Goal: Task Accomplishment & Management: Complete application form

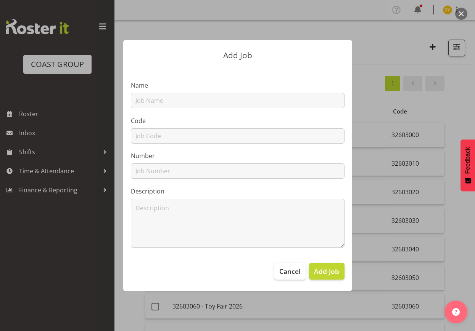
click at [214, 108] on section "Name Code Number Description" at bounding box center [237, 161] width 229 height 188
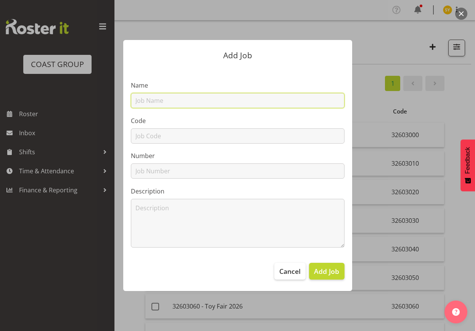
click at [210, 100] on input "text" at bounding box center [238, 100] width 214 height 15
paste input "32604040"
type input "32604040"
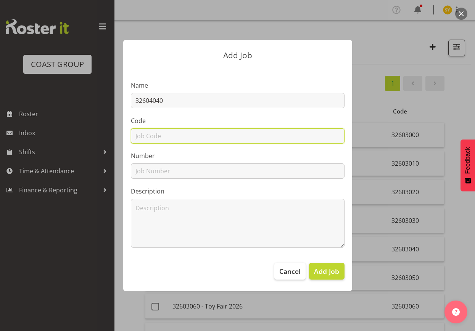
click at [166, 132] on input "text" at bounding box center [238, 135] width 214 height 15
paste input "32604040"
type input "32604040"
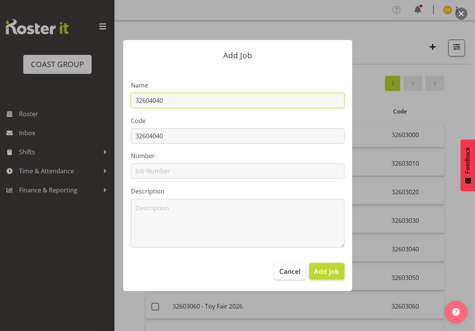
click at [218, 101] on input "32604040" at bounding box center [238, 100] width 214 height 15
click at [192, 98] on input "32604040 -" at bounding box center [238, 100] width 214 height 15
paste input "Taupo Home & Garden Show 26"
drag, startPoint x: 274, startPoint y: 106, endPoint x: -32, endPoint y: 102, distance: 305.8
click at [0, 102] on html "COAST GROUP Roster Inbox Shifts Time & Attendance Finance & Reporting Profile L…" at bounding box center [237, 165] width 475 height 331
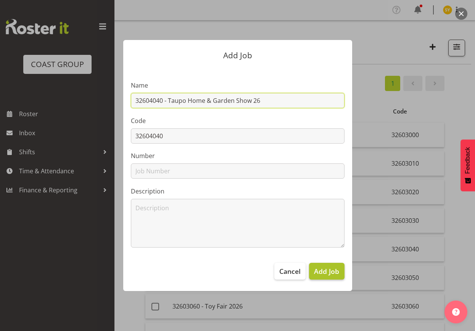
type input "32604040 - Taupo Home & Garden Show 26"
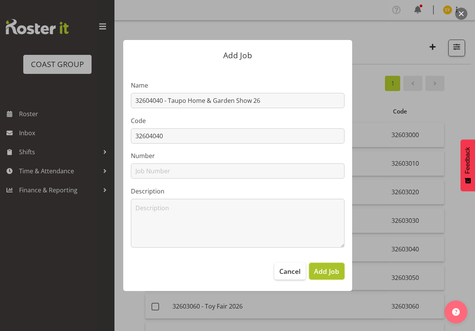
click at [312, 277] on button "Add Job" at bounding box center [326, 271] width 35 height 17
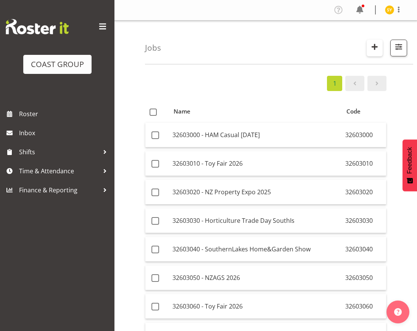
click at [371, 50] on span "button" at bounding box center [374, 47] width 10 height 10
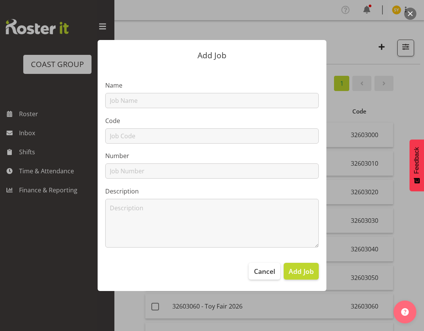
click at [162, 111] on section "Name Code Number Description" at bounding box center [212, 161] width 229 height 188
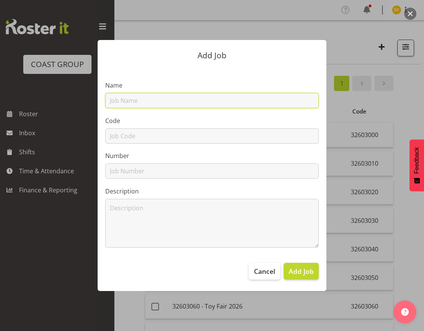
click at [148, 103] on input "text" at bounding box center [212, 100] width 214 height 15
paste input "32605010"
type input "32605010"
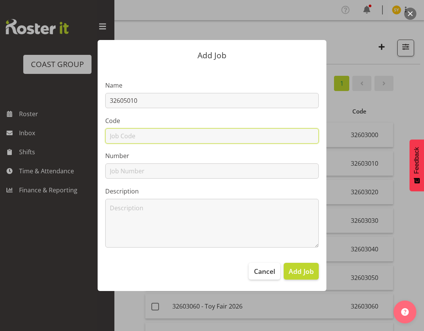
click at [126, 132] on input "text" at bounding box center [212, 135] width 214 height 15
paste input "32605010"
type input "32605010"
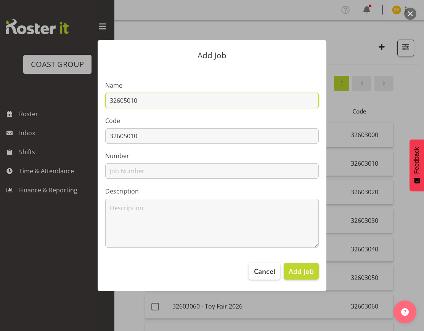
click at [152, 100] on input "32605010" at bounding box center [212, 100] width 214 height 15
type input "32605010 -"
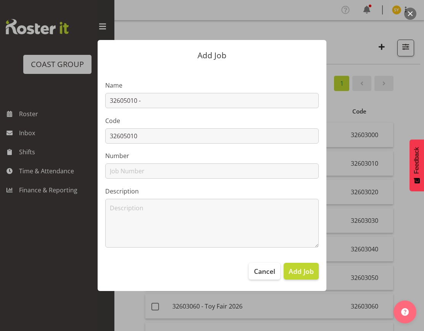
click at [409, 209] on div at bounding box center [212, 165] width 424 height 331
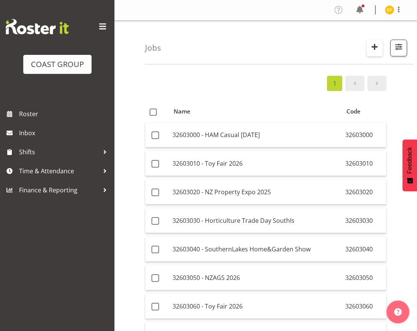
click at [371, 44] on span "button" at bounding box center [374, 47] width 10 height 10
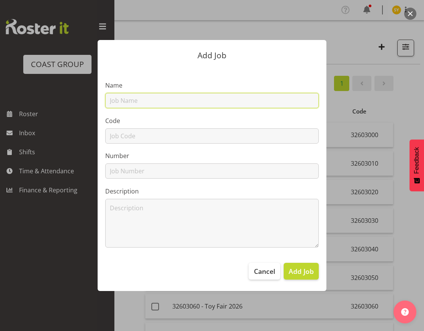
click at [136, 106] on input "text" at bounding box center [212, 100] width 214 height 15
type input "32605010 -"
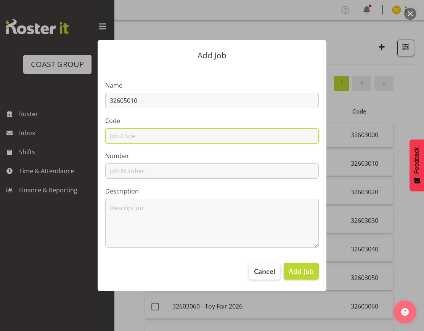
click at [132, 137] on input "text" at bounding box center [212, 135] width 214 height 15
type input "32605010"
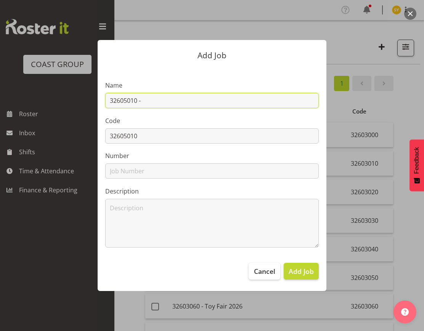
click at [160, 104] on input "32605010 -" at bounding box center [212, 100] width 214 height 15
paste input "Wellington Better Home&Living"
drag, startPoint x: 240, startPoint y: 99, endPoint x: 33, endPoint y: 95, distance: 206.7
click at [33, 95] on div "Add Job Name 32605010 - Wellington Better Home&Living Code 32605010 Number Desc…" at bounding box center [212, 165] width 366 height 289
type input "32605010 - Wellington Better Home&Living"
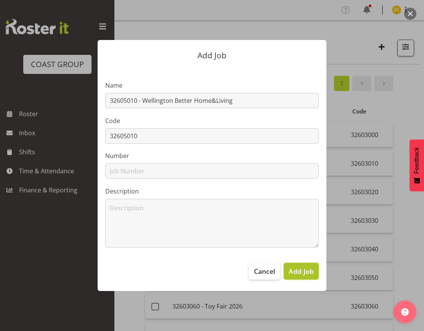
click at [305, 274] on span "Add Job" at bounding box center [301, 272] width 25 height 10
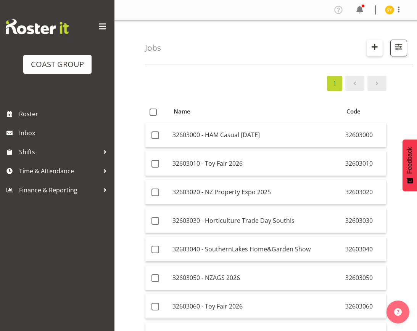
click at [378, 46] on span "button" at bounding box center [374, 47] width 10 height 10
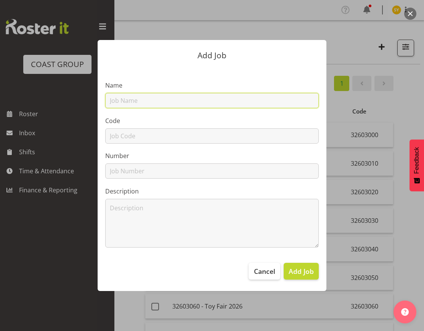
click at [188, 103] on input "text" at bounding box center [212, 100] width 214 height 15
paste input "32605020"
type input "32605020"
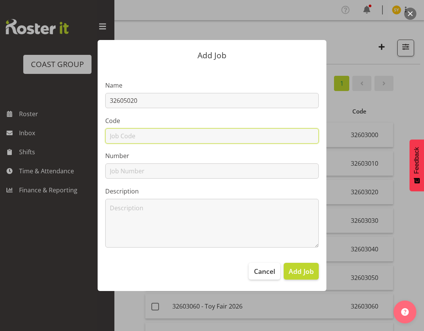
click at [144, 133] on input "text" at bounding box center [212, 135] width 214 height 15
paste input "32605020"
type input "32605020"
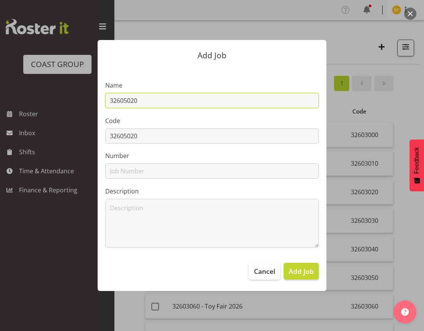
click at [169, 102] on input "32605020" at bounding box center [212, 100] width 214 height 15
paste input "Auckland Home & Garden Show 26"
drag, startPoint x: 271, startPoint y: 104, endPoint x: 69, endPoint y: 104, distance: 202.1
click at [69, 104] on div "Add Job Name 32605020 - Auckland Home & Garden Show 26 Code 32605020 Number Des…" at bounding box center [212, 165] width 366 height 289
type input "32605020 - [GEOGRAPHIC_DATA] Home & Garden Show 26"
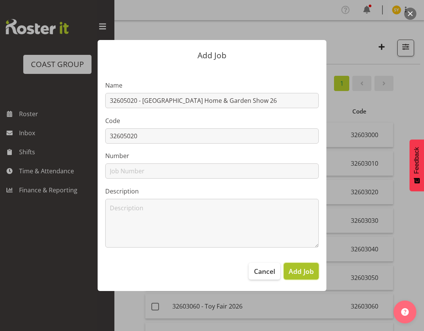
click at [305, 273] on span "Add Job" at bounding box center [301, 272] width 25 height 10
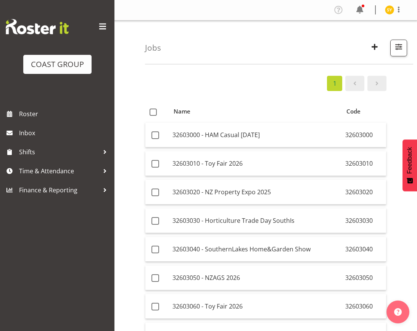
click at [409, 109] on div "1 Name Code 32603000 - HAM Casual [DATE] 32603000 32603010 - Toy Fair 2026 3260…" at bounding box center [281, 240] width 272 height 340
click at [376, 42] on span "button" at bounding box center [374, 47] width 10 height 10
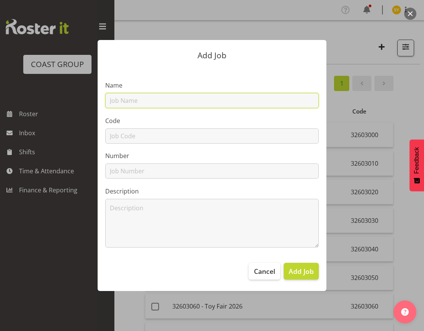
click at [152, 104] on input "text" at bounding box center [212, 100] width 214 height 15
paste input "32605030"
type input "32605030"
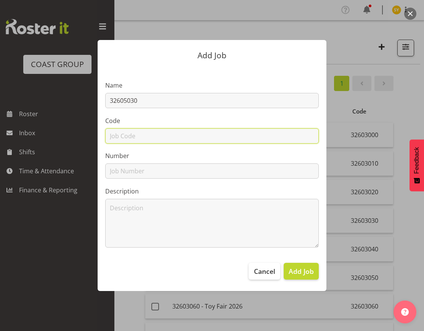
click at [131, 131] on input "text" at bounding box center [212, 135] width 214 height 15
paste input "32605030"
type input "32605030"
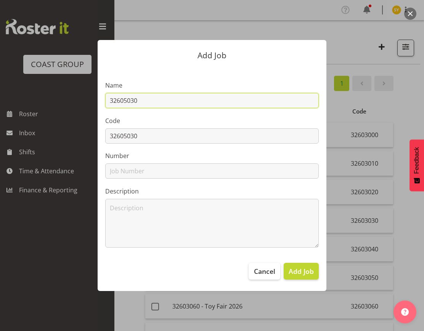
drag, startPoint x: 162, startPoint y: 104, endPoint x: 179, endPoint y: 105, distance: 16.8
click at [164, 104] on input "32605030" at bounding box center [212, 100] width 214 height 15
paste input "CEP 2026"
drag, startPoint x: 210, startPoint y: 101, endPoint x: 25, endPoint y: 96, distance: 185.4
click at [25, 96] on div "Add Job Name 32605030 - CEP 2026 Code 32605030 Number Description Cancel Add Job" at bounding box center [212, 165] width 424 height 331
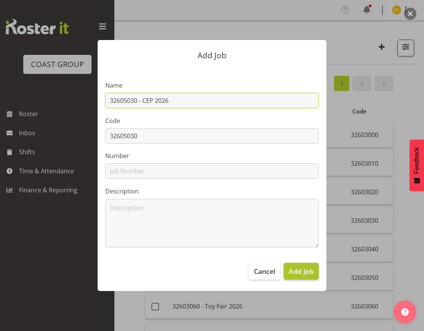
type input "32605030 - CEP 2026"
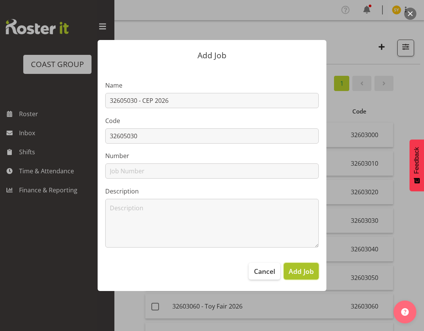
click at [301, 268] on span "Add Job" at bounding box center [301, 272] width 25 height 10
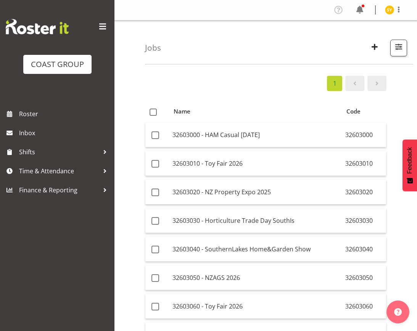
click at [413, 82] on div "1 Name Code 32603000 - HAM Casual [DATE] 32603000 32603010 - Toy Fair 2026 3260…" at bounding box center [281, 240] width 272 height 340
click at [374, 46] on span "button" at bounding box center [374, 47] width 10 height 10
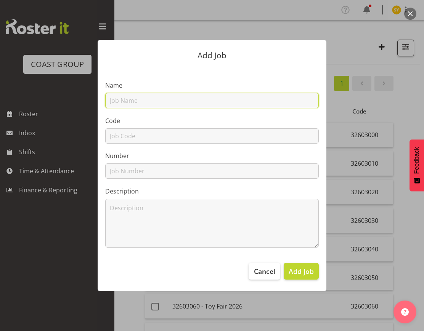
click at [199, 96] on input "text" at bounding box center [212, 100] width 214 height 15
paste input "32607020"
type input "32607020"
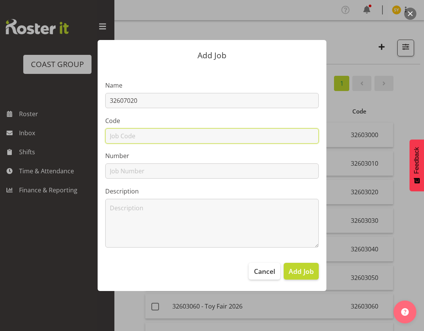
click at [129, 135] on input "text" at bounding box center [212, 135] width 214 height 15
paste input "32607020"
type input "32607020"
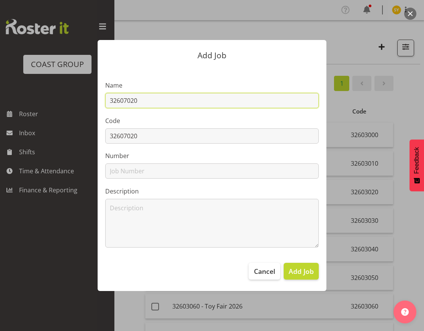
click at [180, 101] on input "32607020" at bounding box center [212, 100] width 214 height 15
paste input "Hort NZ Conference 26"
drag, startPoint x: 211, startPoint y: 100, endPoint x: 68, endPoint y: 96, distance: 143.4
click at [68, 96] on div "Add Job Name 32607020 - Hort NZ Conference 26 Code 32607020 Number Description …" at bounding box center [212, 165] width 366 height 289
type input "32607020 - Hort NZ Conference 26"
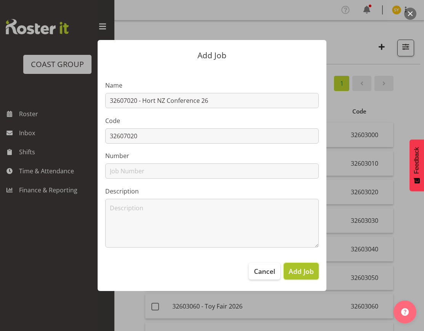
click at [292, 277] on button "Add Job" at bounding box center [301, 271] width 35 height 17
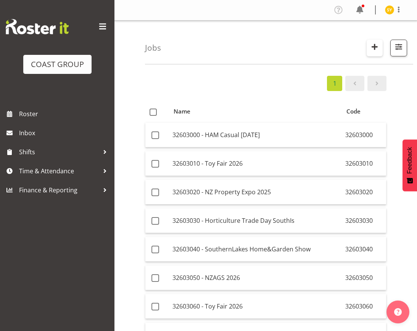
click at [371, 47] on span "button" at bounding box center [374, 47] width 10 height 10
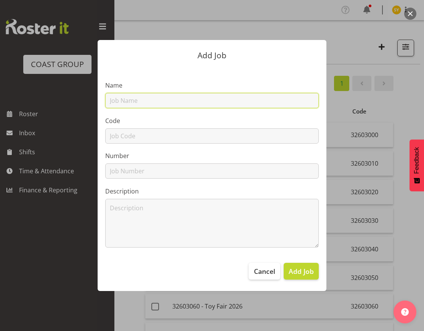
click at [191, 101] on input "text" at bounding box center [212, 100] width 214 height 15
paste input "32608020"
type input "32608020"
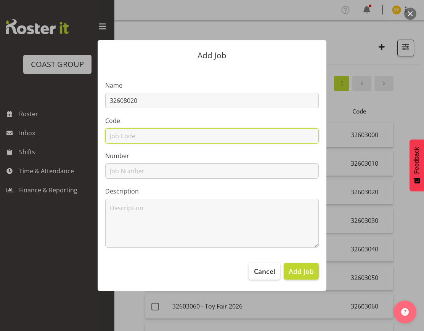
drag, startPoint x: 126, startPoint y: 136, endPoint x: 130, endPoint y: 130, distance: 7.2
click at [126, 136] on input "text" at bounding box center [212, 135] width 214 height 15
paste input "32608020"
type input "32608020"
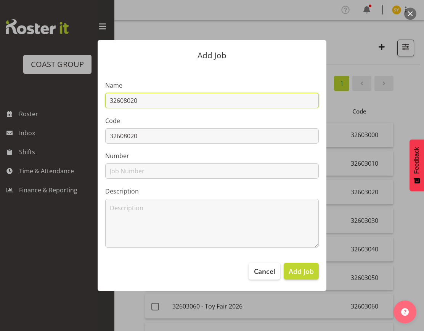
click at [187, 94] on input "32608020" at bounding box center [212, 100] width 214 height 15
paste input "Hawkes Bay Home & Garden Show"
drag, startPoint x: 252, startPoint y: 105, endPoint x: 18, endPoint y: 92, distance: 234.4
click at [18, 92] on div "Add Job Name 32608020 - Hawkes Bay Home & Garden Show Code 32608020 Number Desc…" at bounding box center [212, 165] width 424 height 331
type input "32608020 - [GEOGRAPHIC_DATA] Home & Garden Show"
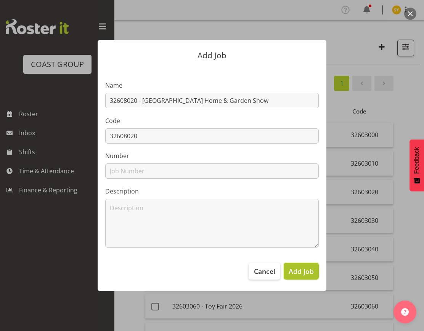
click at [306, 274] on span "Add Job" at bounding box center [301, 272] width 25 height 10
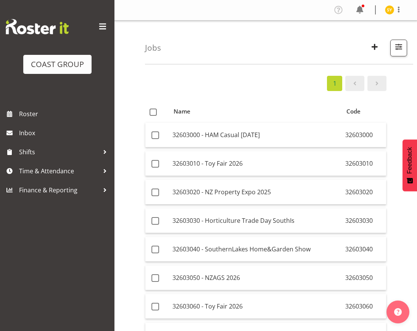
click at [411, 59] on div "Jobs Search 326030 Showing active jobs Showing running jobs" at bounding box center [279, 43] width 268 height 44
click at [374, 44] on span "button" at bounding box center [374, 47] width 10 height 10
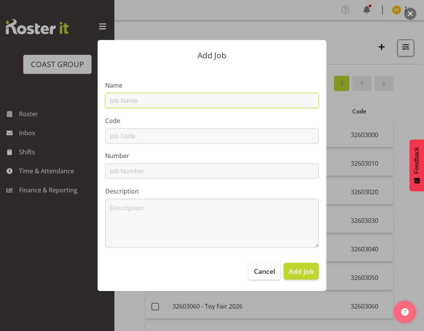
click at [164, 94] on input "text" at bounding box center [212, 100] width 214 height 15
paste input "32608030"
type input "32608030"
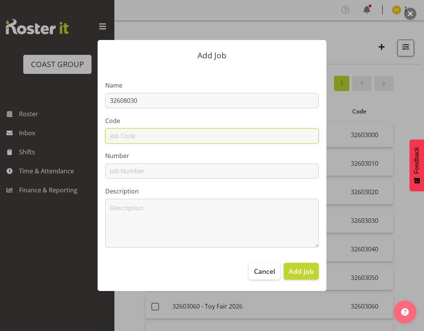
click at [110, 136] on input "text" at bounding box center [212, 135] width 214 height 15
paste input "32608030"
type input "32608030"
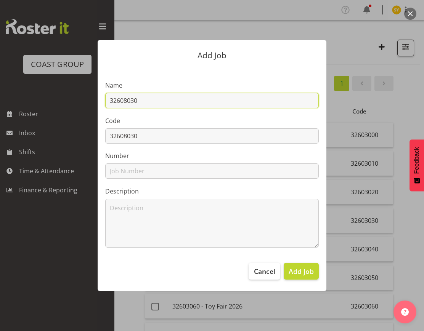
click at [180, 98] on input "32608030" at bounding box center [212, 100] width 214 height 15
paste input "NZ Boat Fish & Dive Expo 26"
drag, startPoint x: 243, startPoint y: 103, endPoint x: 34, endPoint y: 105, distance: 208.6
click at [34, 105] on div "Add Job Name 32608030 - NZ Boat Fish & Dive Expo 26 Code 32608030 Number Descri…" at bounding box center [212, 165] width 366 height 289
type input "32608030 - NZ Boat Fish & Dive Expo 26"
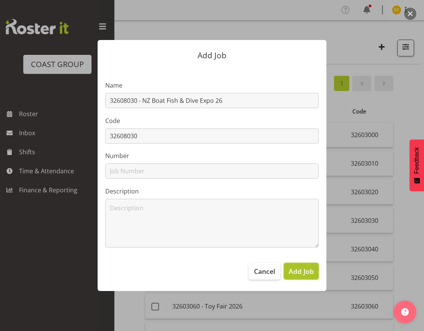
click at [297, 276] on span "Add Job" at bounding box center [301, 272] width 25 height 10
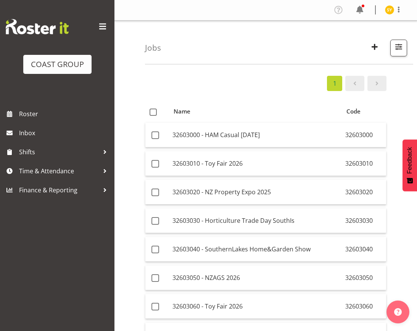
click at [397, 220] on div "1 Name Code 32603000 - HAM Casual [DATE] 32603000 32603010 - Toy Fair 2026 3260…" at bounding box center [281, 240] width 272 height 340
click at [376, 45] on span "button" at bounding box center [374, 47] width 10 height 10
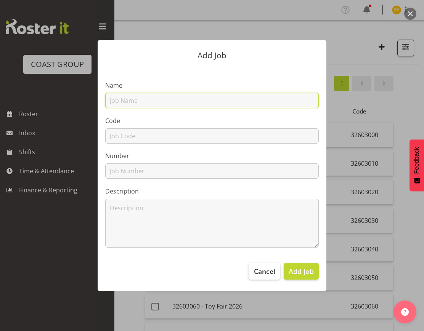
click at [140, 104] on input "text" at bounding box center [212, 100] width 214 height 15
paste input "32609010"
type input "32609010"
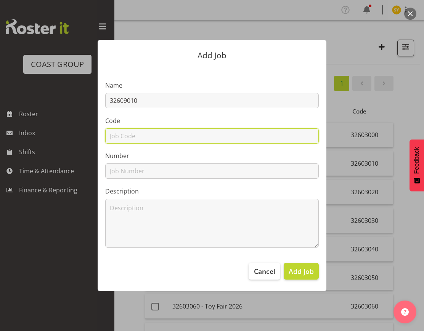
drag, startPoint x: 125, startPoint y: 130, endPoint x: 139, endPoint y: 121, distance: 17.3
click at [125, 130] on input "text" at bounding box center [212, 135] width 214 height 15
paste input "32609010"
type input "32609010"
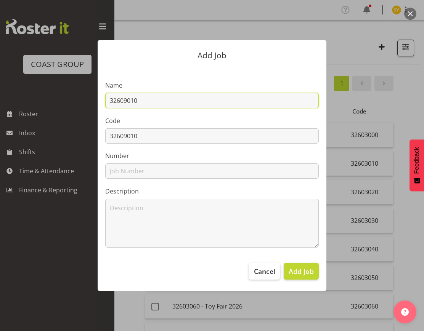
click at [167, 104] on input "32609010" at bounding box center [212, 100] width 214 height 15
paste input "Wellington Home & Garden Show"
drag, startPoint x: 185, startPoint y: 96, endPoint x: 27, endPoint y: 93, distance: 157.5
click at [27, 93] on div "Add Job Name 32609010 - Wellington Home & Garden Show Code 32609010 Number Desc…" at bounding box center [212, 165] width 424 height 331
type input "32609010 - Wellington Home & Garden Show"
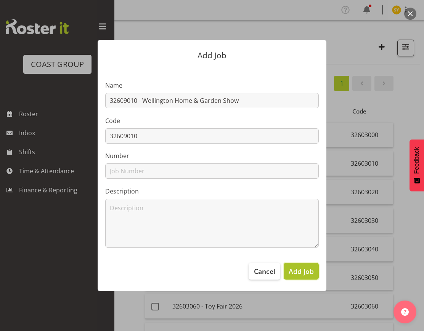
click at [307, 275] on span "Add Job" at bounding box center [301, 272] width 25 height 10
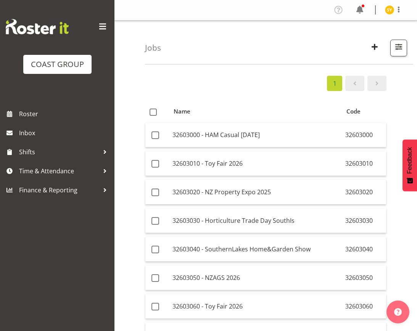
click at [408, 98] on div "1 Name Code 32603000 - HAM Casual [DATE] 32603000 32603010 - Toy Fair 2026 3260…" at bounding box center [281, 240] width 272 height 340
click at [377, 47] on span "button" at bounding box center [374, 47] width 10 height 10
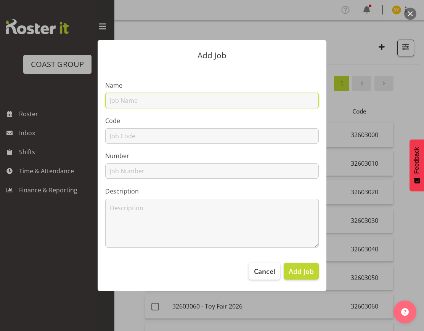
click at [159, 96] on input "text" at bounding box center [212, 100] width 214 height 15
paste input "32609020"
type input "32609020"
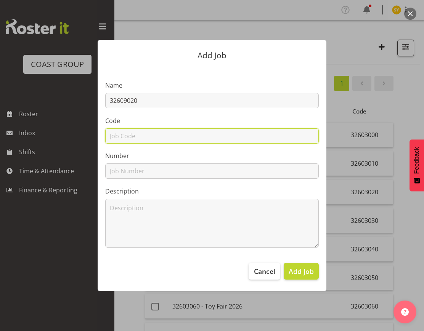
drag, startPoint x: 125, startPoint y: 133, endPoint x: 138, endPoint y: 123, distance: 16.6
click at [125, 133] on input "text" at bounding box center [212, 135] width 214 height 15
paste input "32609020"
type input "32609020"
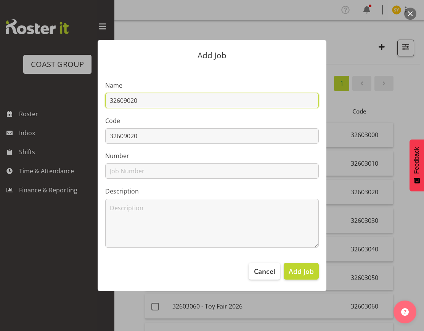
click at [170, 101] on input "32609020" at bounding box center [212, 100] width 214 height 15
paste input "NZIA + CAA 26"
drag, startPoint x: 205, startPoint y: 103, endPoint x: 90, endPoint y: 108, distance: 116.0
click at [90, 108] on div "Add Job Name 32609020 - NZIA + CAA 26 Code 32609020 Number Description Cancel A…" at bounding box center [212, 165] width 366 height 289
type input "32609020 - NZIA + CAA 26"
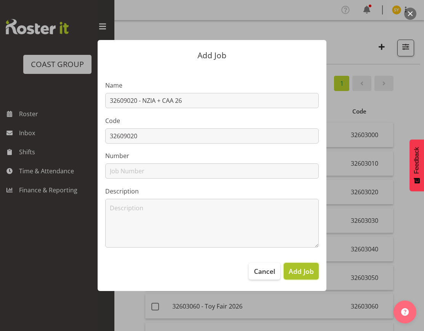
click at [302, 275] on span "Add Job" at bounding box center [301, 272] width 25 height 10
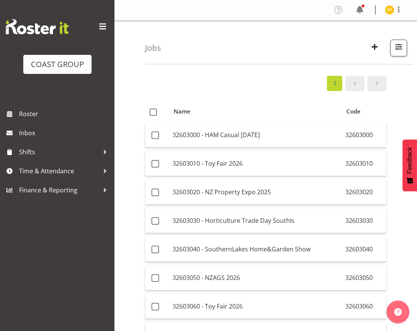
click at [410, 90] on div "1 Name Code 32603000 - HAM Casual [DATE] 32603000 32603010 - Toy Fair 2026 3260…" at bounding box center [281, 240] width 272 height 340
click at [415, 118] on div "1 Name Code 32603000 - HAM Casual [DATE] 32603000 32603010 - Toy Fair 2026 3260…" at bounding box center [281, 240] width 272 height 340
click at [377, 48] on span "button" at bounding box center [374, 47] width 10 height 10
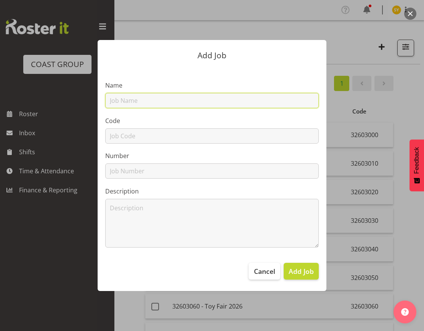
click at [187, 100] on input "text" at bounding box center [212, 100] width 214 height 15
paste input "32609030"
type input "32609030"
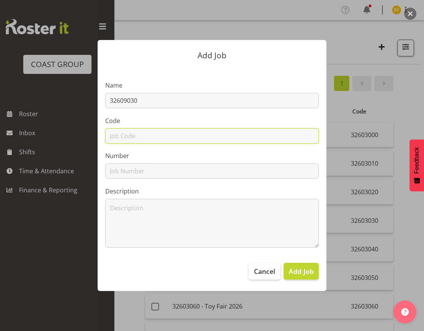
click at [136, 136] on input "text" at bounding box center [212, 135] width 214 height 15
paste input "32609030"
type input "32609030"
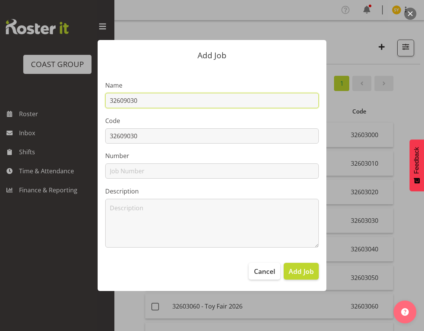
click at [177, 99] on input "32609030" at bounding box center [212, 100] width 214 height 15
paste input "WISPC 26"
drag, startPoint x: 213, startPoint y: 101, endPoint x: 51, endPoint y: 106, distance: 162.1
click at [51, 106] on div "Add Job Name 32609030 - WISPC 26 Code 32609030 Number Description Cancel Add Job" at bounding box center [212, 165] width 366 height 289
type input "32609030 - WISPC 26"
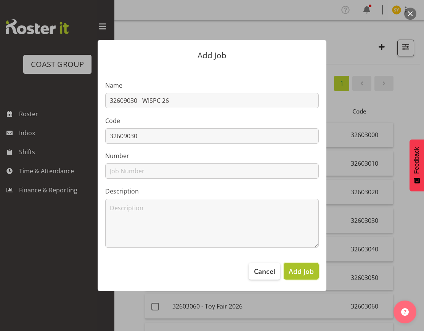
click at [296, 267] on span "Add Job" at bounding box center [301, 272] width 25 height 10
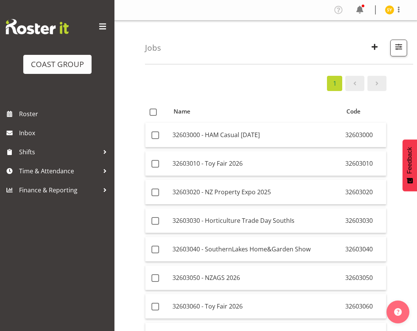
click at [405, 109] on div "1 Name Code 32603000 - HAM Casual [DATE] 32603000 32603010 - Toy Fair 2026 3260…" at bounding box center [281, 240] width 272 height 340
click at [376, 51] on span "button" at bounding box center [374, 47] width 10 height 10
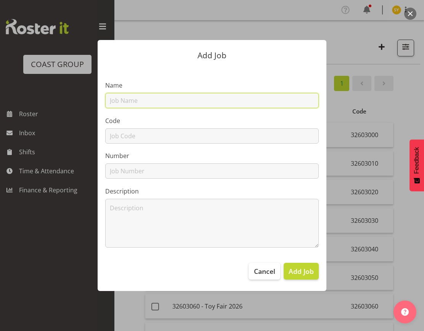
click at [183, 103] on input "text" at bounding box center [212, 100] width 214 height 15
paste input "32609040"
type input "32609040"
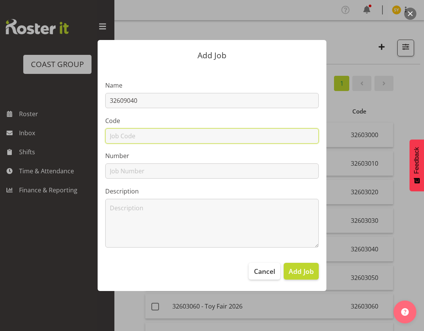
click at [133, 135] on input "text" at bounding box center [212, 135] width 214 height 15
paste input "32609040"
type input "32609040"
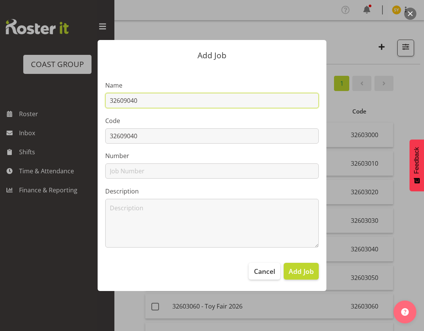
click at [169, 95] on input "32609040" at bounding box center [212, 100] width 214 height 15
paste input "[PERSON_NAME] Home & Garden Show 26"
drag, startPoint x: 247, startPoint y: 100, endPoint x: 63, endPoint y: 104, distance: 183.8
click at [61, 104] on div "Add Job Name 32609040 - [PERSON_NAME] Home & Garden Show 26 Code 32609040 Numbe…" at bounding box center [212, 165] width 366 height 289
type input "32609040 - [PERSON_NAME] Home & Garden Show 26"
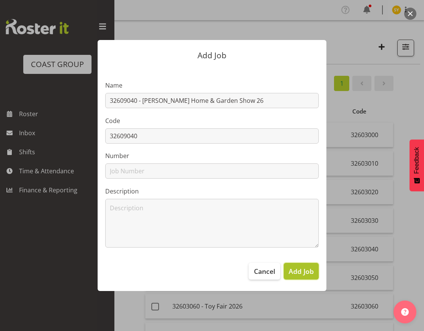
click at [299, 272] on span "Add Job" at bounding box center [301, 272] width 25 height 10
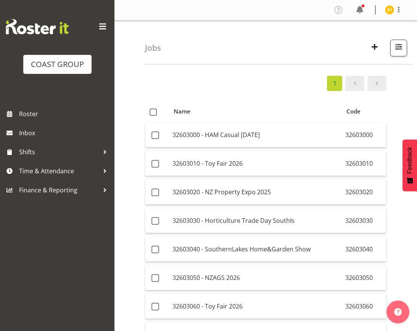
click at [406, 75] on div "1 Name Code 32603000 - HAM Casual [DATE] 32603000 32603010 - Toy Fair 2026 3260…" at bounding box center [281, 240] width 272 height 340
click at [375, 49] on span "button" at bounding box center [374, 47] width 10 height 10
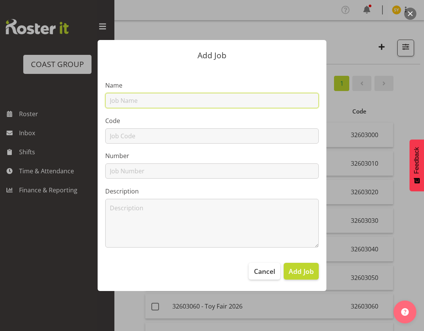
click at [167, 102] on input "text" at bounding box center [212, 100] width 214 height 15
paste input "32609050"
type input "32609050"
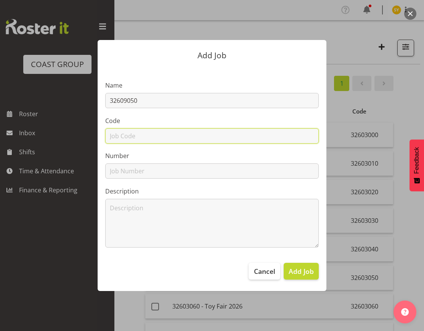
click at [133, 136] on input "text" at bounding box center [212, 135] width 214 height 15
paste input "32609050"
type input "32609050"
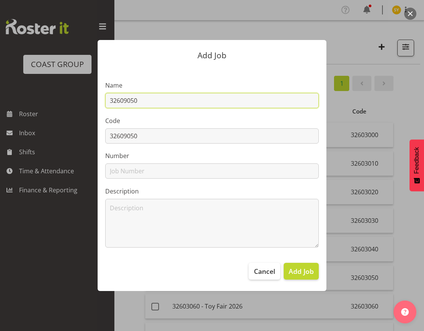
drag, startPoint x: 187, startPoint y: 100, endPoint x: 191, endPoint y: 100, distance: 4.6
click at [191, 100] on input "32609050" at bounding box center [212, 100] width 214 height 15
paste input "Motorhome & Caravan Show 26"
drag, startPoint x: 238, startPoint y: 103, endPoint x: 31, endPoint y: 96, distance: 207.1
click at [31, 96] on div "Add Job Name 32609050 - Motorhome & Caravan Show 26 Code 32609050 Number Descri…" at bounding box center [212, 165] width 366 height 289
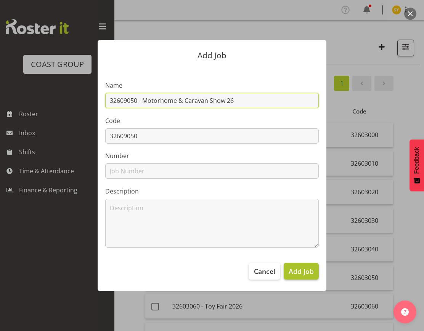
type input "32609050 - Motorhome & Caravan Show 26"
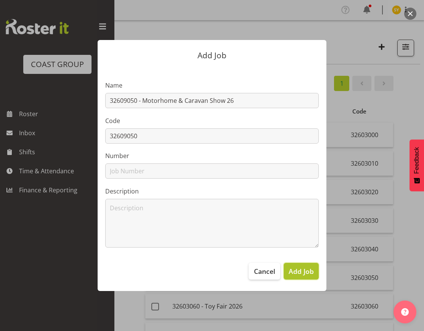
click at [291, 272] on span "Add Job" at bounding box center [301, 272] width 25 height 10
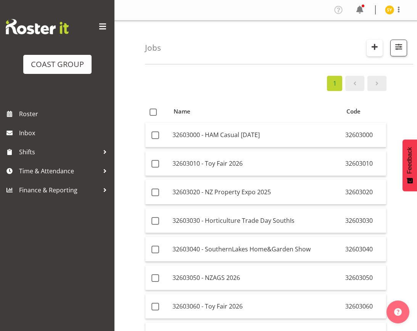
click at [371, 48] on span "button" at bounding box center [374, 47] width 10 height 10
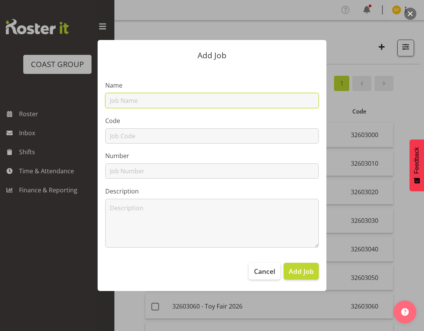
click at [153, 106] on input "text" at bounding box center [212, 100] width 214 height 15
paste input "32609060"
type input "32609060"
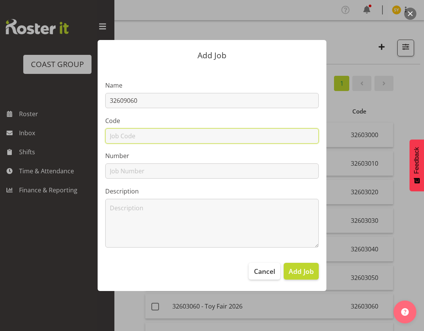
drag, startPoint x: 128, startPoint y: 138, endPoint x: 139, endPoint y: 130, distance: 13.3
click at [128, 138] on input "text" at bounding box center [212, 135] width 214 height 15
paste input "32609060"
type input "32609060"
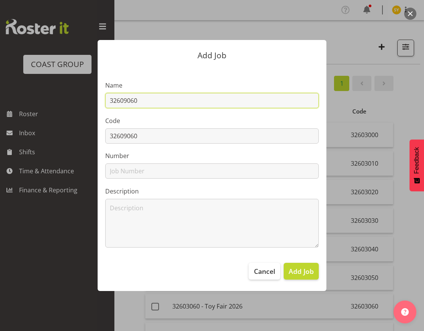
click at [187, 102] on input "32609060" at bounding box center [212, 100] width 214 height 15
paste input "[GEOGRAPHIC_DATA] 26"
drag, startPoint x: 205, startPoint y: 101, endPoint x: 75, endPoint y: 94, distance: 129.8
click at [75, 94] on div "Add Job Name 32609060 - NZSSA 26 Code 32609060 Number Description Cancel Add Job" at bounding box center [212, 165] width 366 height 289
type input "32609060 - [GEOGRAPHIC_DATA] 26"
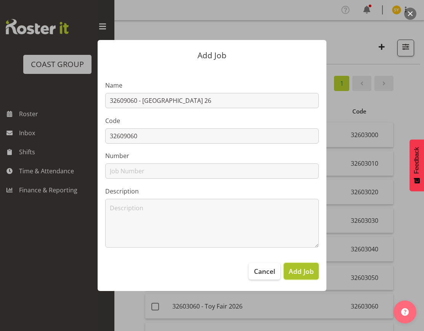
click at [300, 273] on span "Add Job" at bounding box center [301, 272] width 25 height 10
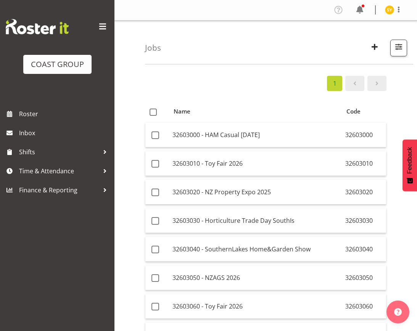
click at [409, 112] on div "1 Name Code 32603000 - HAM Casual [DATE] 32603000 32603010 - Toy Fair 2026 3260…" at bounding box center [281, 240] width 272 height 340
click at [371, 47] on span "button" at bounding box center [374, 47] width 10 height 10
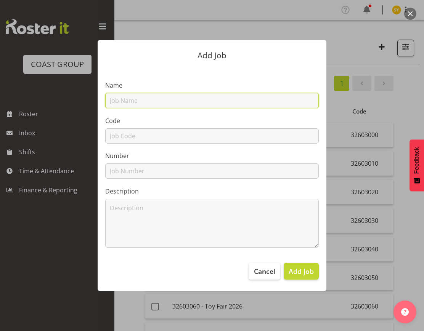
drag, startPoint x: 120, startPoint y: 99, endPoint x: 120, endPoint y: 108, distance: 9.2
click at [120, 98] on input "text" at bounding box center [212, 100] width 214 height 15
paste input "32610010"
type input "32610010"
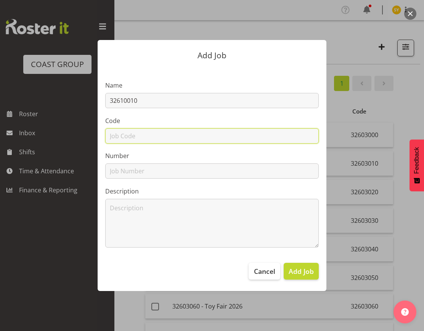
drag, startPoint x: 116, startPoint y: 137, endPoint x: 134, endPoint y: 124, distance: 22.0
click at [116, 137] on input "text" at bounding box center [212, 135] width 214 height 15
paste input "32610010"
type input "32610010"
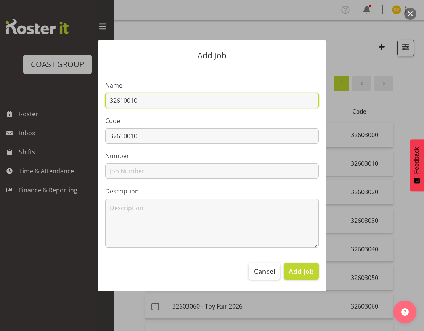
click at [160, 106] on input "32610010" at bounding box center [212, 100] width 214 height 15
paste input "Waikato Home & Garden Show"
drag, startPoint x: 240, startPoint y: 103, endPoint x: 48, endPoint y: 103, distance: 191.4
click at [48, 103] on div "Add Job Name 32610010 - Waikato Home & Garden Show Code 32610010 Number Descrip…" at bounding box center [212, 165] width 366 height 289
type input "32610010 - Waikato Home & Garden Show"
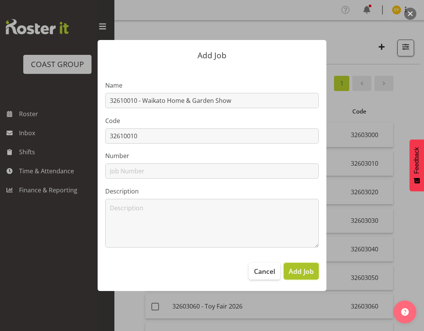
click at [299, 268] on span "Add Job" at bounding box center [301, 272] width 25 height 10
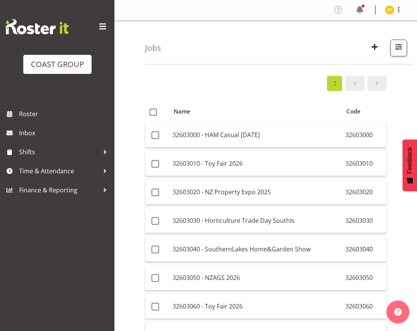
click at [406, 93] on div "1 Name Code 32603000 - HAM Casual [DATE] 32603000 32603010 - Toy Fair 2026 3260…" at bounding box center [281, 240] width 272 height 340
click at [376, 44] on span "button" at bounding box center [374, 47] width 10 height 10
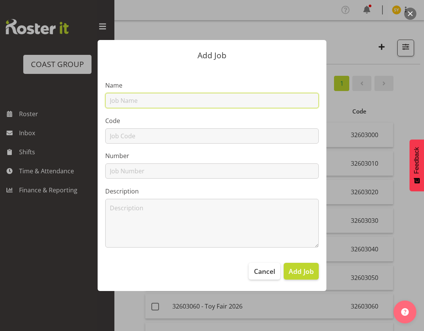
drag, startPoint x: 128, startPoint y: 102, endPoint x: 127, endPoint y: 107, distance: 5.2
click at [128, 102] on input "text" at bounding box center [212, 100] width 214 height 15
paste input "32603090"
type input "32603090"
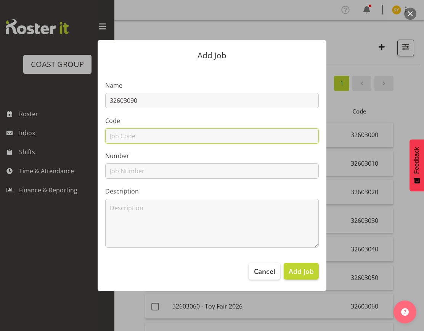
click at [119, 138] on input "text" at bounding box center [212, 135] width 214 height 15
paste input "32603090"
type input "32603090"
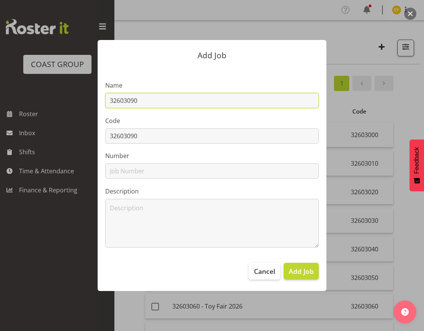
click at [170, 101] on input "32603090" at bounding box center [212, 100] width 214 height 15
paste input "Homegrown 26"
drag, startPoint x: 194, startPoint y: 98, endPoint x: 14, endPoint y: 106, distance: 180.1
click at [14, 106] on div "Add Job Name 32603090 - Homegrown 26 Code 32603090 Number Description Cancel Ad…" at bounding box center [212, 165] width 424 height 331
type input "32603090 - Homegrown 26"
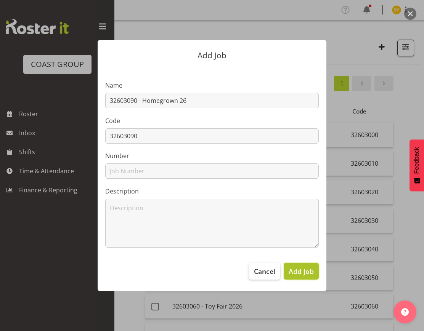
drag, startPoint x: 306, startPoint y: 272, endPoint x: 293, endPoint y: 266, distance: 14.0
click at [305, 272] on span "Add Job" at bounding box center [301, 272] width 25 height 10
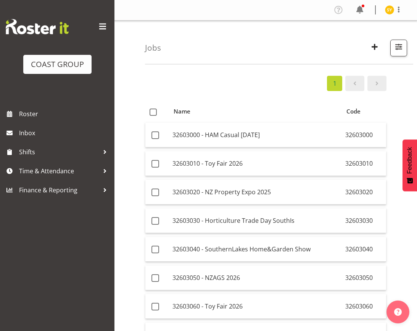
click at [404, 111] on div "1 Name Code 32603000 - HAM Casual [DATE] 32603000 32603010 - Toy Fair 2026 3260…" at bounding box center [281, 254] width 272 height 369
click at [382, 49] on button "button" at bounding box center [374, 48] width 16 height 17
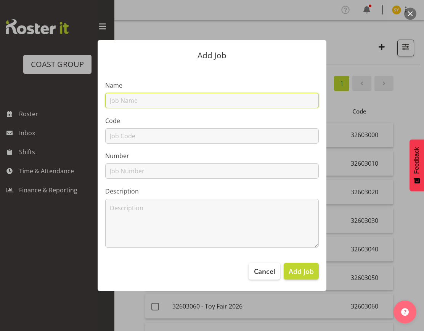
click at [168, 94] on input "text" at bounding box center [212, 100] width 214 height 15
paste input "3251101A"
type input "3251101A"
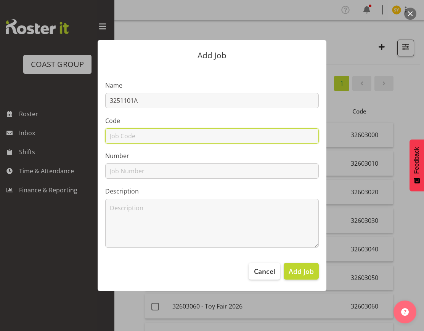
click at [120, 136] on input "text" at bounding box center [212, 135] width 214 height 15
paste input "3251101A"
type input "3251101A"
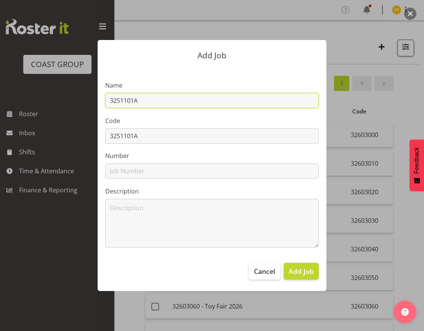
click at [171, 103] on input "3251101A" at bounding box center [212, 100] width 214 height 15
type input "3251101A -"
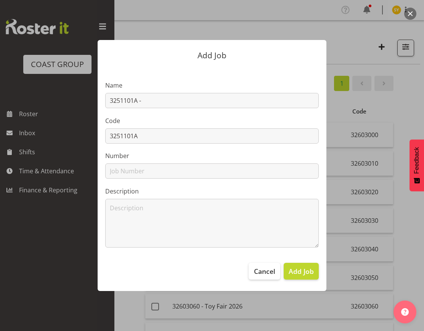
click at [416, 70] on div at bounding box center [212, 165] width 424 height 331
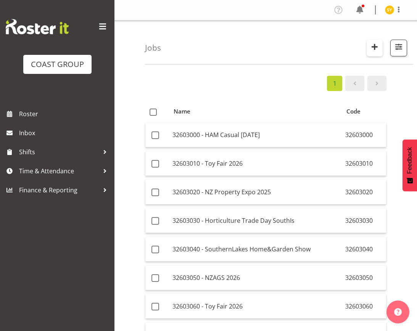
click at [376, 49] on span "button" at bounding box center [374, 47] width 10 height 10
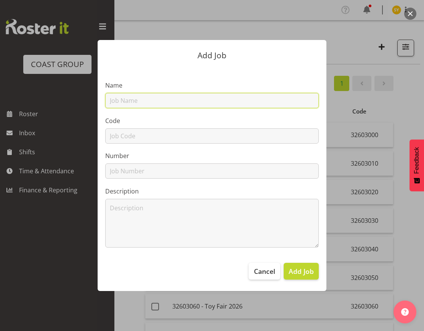
click at [177, 101] on input "text" at bounding box center [212, 100] width 214 height 15
paste input "[GEOGRAPHIC_DATA]"
drag, startPoint x: 204, startPoint y: 100, endPoint x: 71, endPoint y: 96, distance: 132.7
click at [71, 96] on div "Add Job Name Mystery Creek Events Centre Code Number Description Cancel Add Job" at bounding box center [212, 165] width 366 height 289
paste input "3251101A"
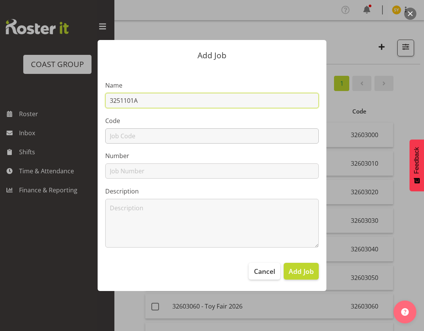
type input "3251101A"
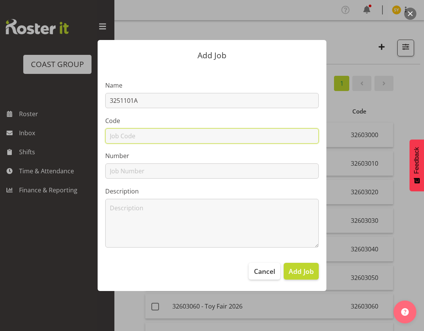
click at [114, 136] on input "text" at bounding box center [212, 135] width 214 height 15
paste input "3251101A"
type input "3251101A"
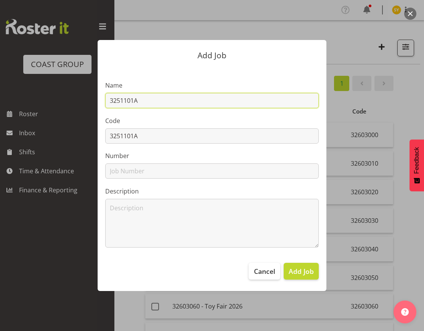
click at [167, 100] on input "3251101A" at bounding box center [212, 100] width 214 height 15
paste input "Nioa @ Sika Show 25"
drag, startPoint x: 214, startPoint y: 103, endPoint x: 41, endPoint y: 99, distance: 172.8
click at [41, 99] on div "Add Job Name 3251101A - Nioa @ Sika Show 25 Code 3251101A Number Description Ca…" at bounding box center [212, 165] width 366 height 289
type input "3251101A - Nioa @ Sika Show 25"
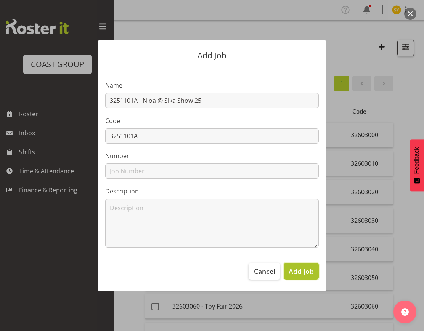
click at [295, 268] on span "Add Job" at bounding box center [301, 272] width 25 height 10
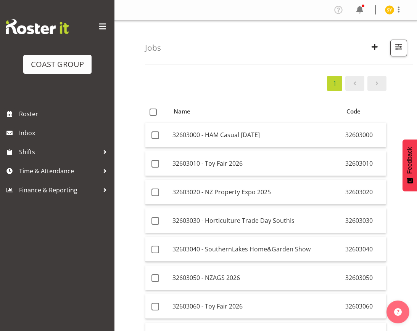
click at [408, 84] on div "1 Name Code 32603000 - HAM Casual [DATE] 32603000 32603010 - Toy Fair 2026 3260…" at bounding box center [281, 254] width 272 height 369
